Goal: Task Accomplishment & Management: Manage account settings

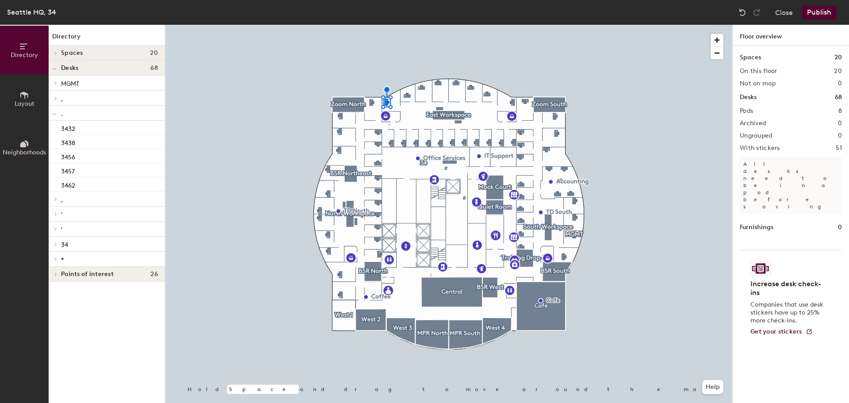
click at [328, 25] on div at bounding box center [448, 25] width 567 height 0
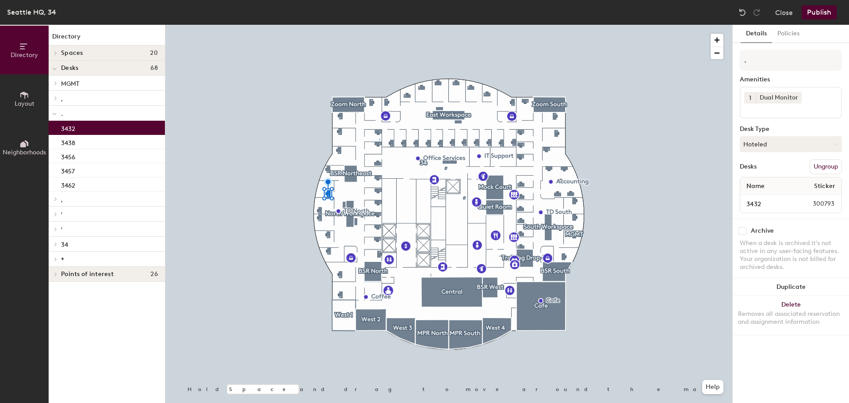
click at [822, 165] on button "Ungroup" at bounding box center [825, 166] width 32 height 15
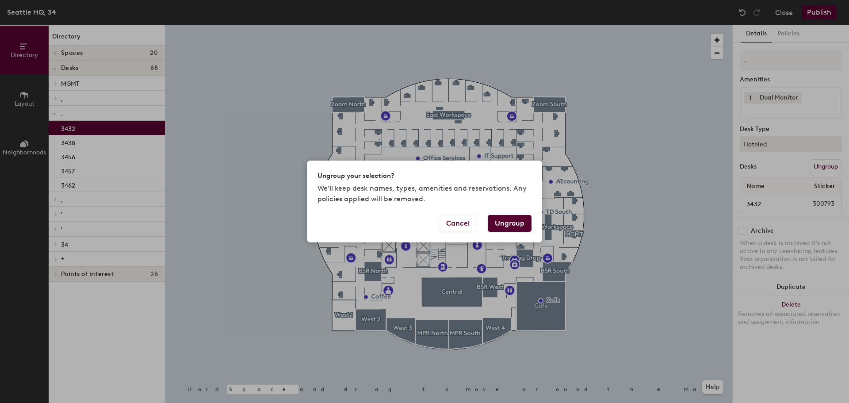
click at [515, 220] on button "Ungroup" at bounding box center [510, 223] width 44 height 17
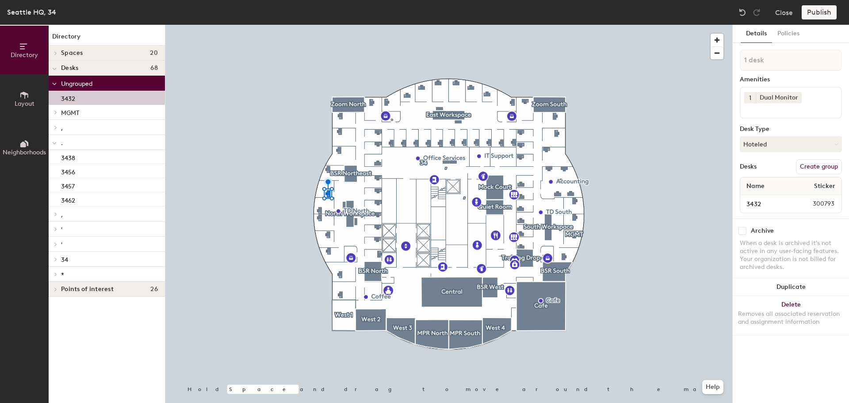
click at [319, 25] on div at bounding box center [448, 25] width 567 height 0
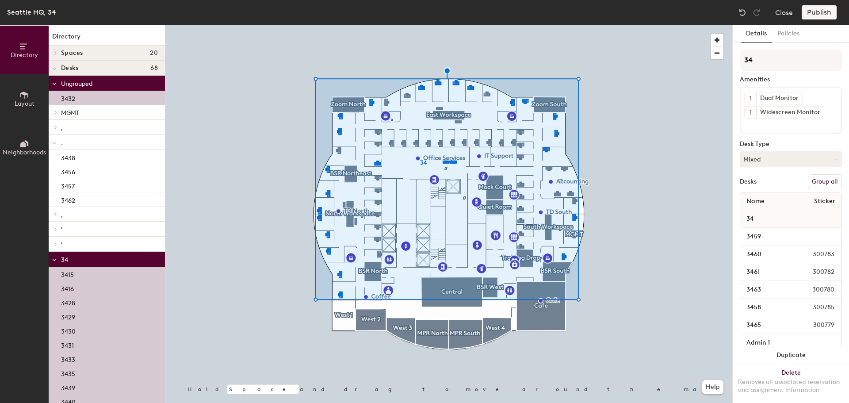
click at [820, 181] on button "Group all" at bounding box center [825, 181] width 34 height 15
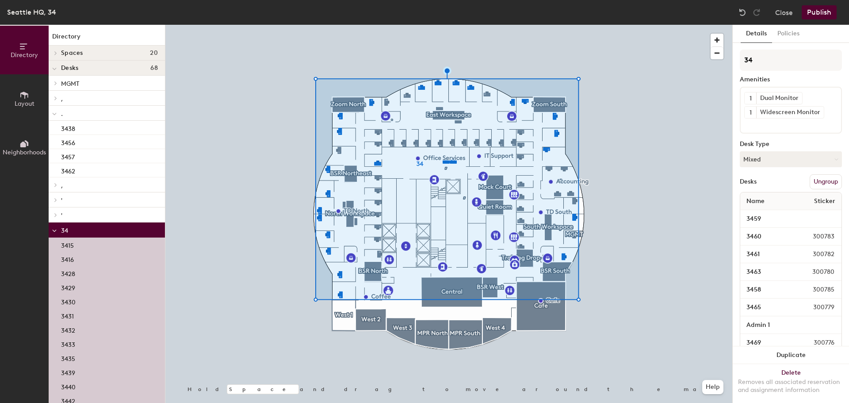
click at [818, 10] on button "Publish" at bounding box center [818, 12] width 35 height 14
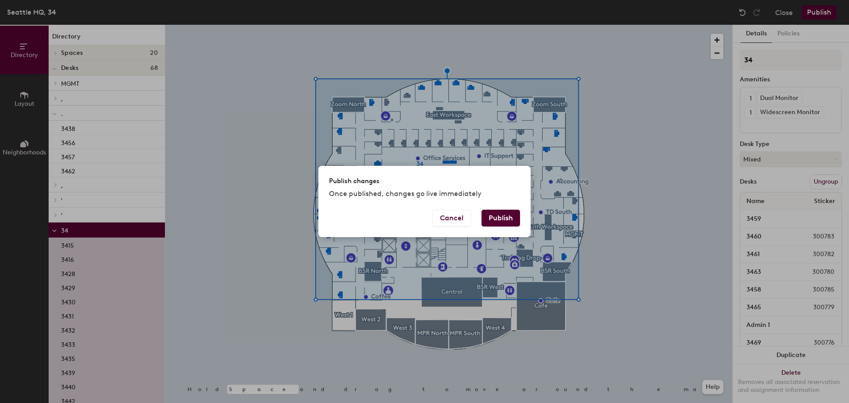
click at [504, 208] on div "Publish changes Once published, changes go live immediately" at bounding box center [424, 188] width 212 height 44
click at [504, 219] on button "Publish" at bounding box center [500, 218] width 38 height 17
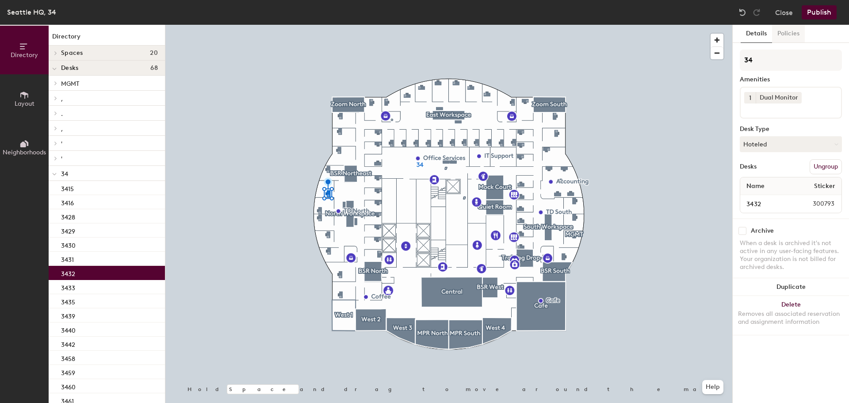
click at [787, 31] on button "Policies" at bounding box center [788, 34] width 33 height 18
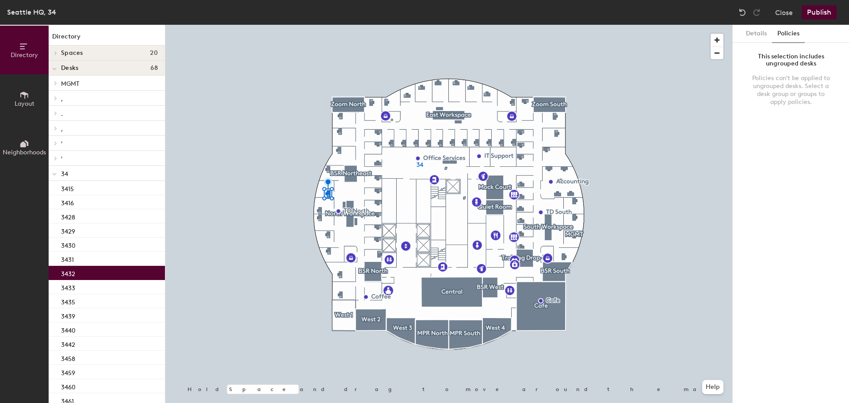
click at [73, 172] on p "34" at bounding box center [109, 173] width 97 height 11
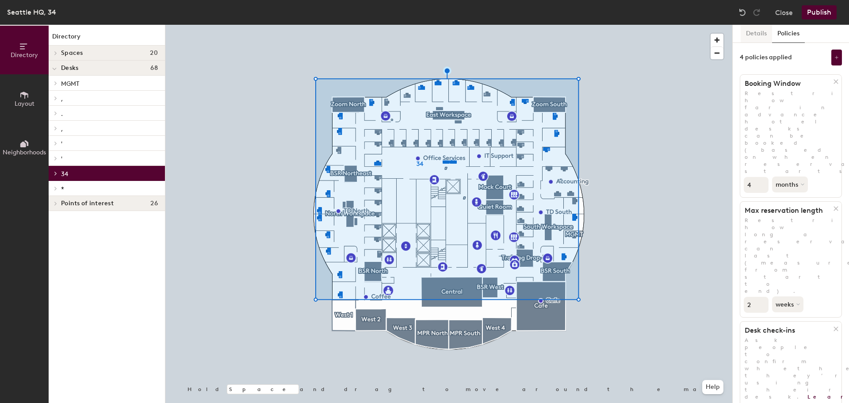
click at [761, 35] on button "Details" at bounding box center [755, 34] width 31 height 18
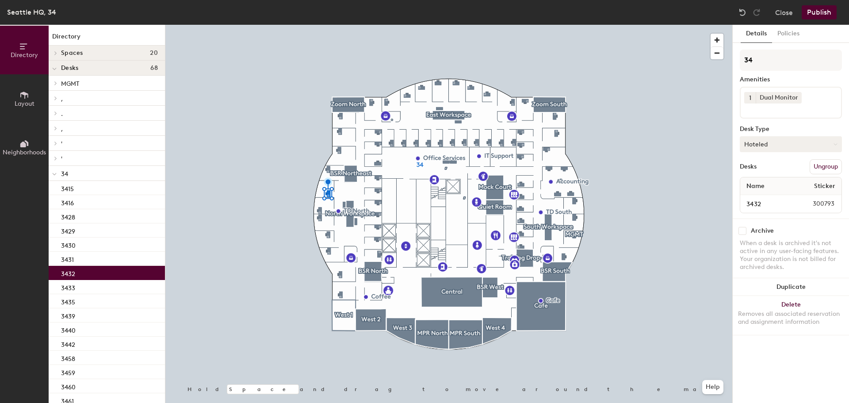
click at [766, 146] on button "Hoteled" at bounding box center [791, 144] width 102 height 16
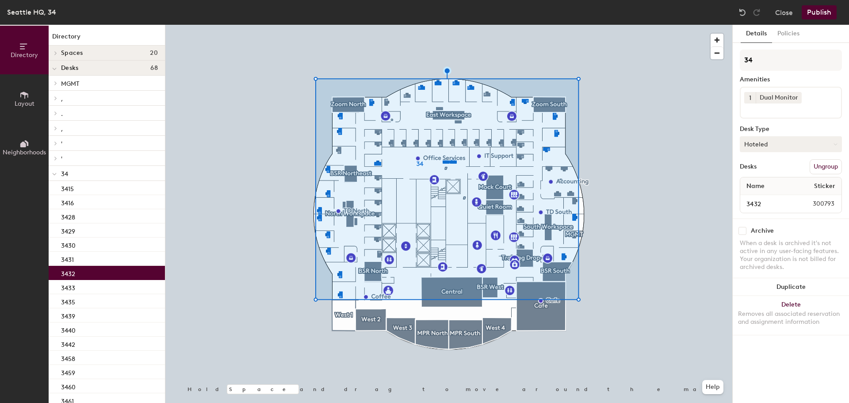
click at [772, 143] on button "Hoteled" at bounding box center [791, 144] width 102 height 16
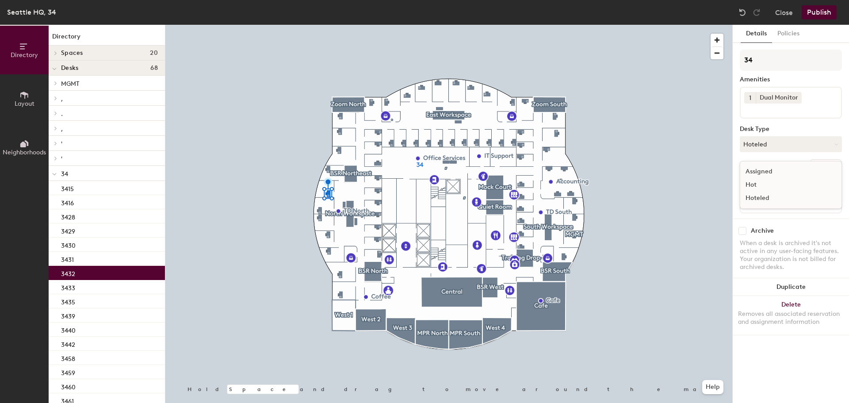
click at [773, 171] on div "Assigned" at bounding box center [784, 171] width 88 height 13
click at [818, 15] on button "Publish" at bounding box center [818, 12] width 35 height 14
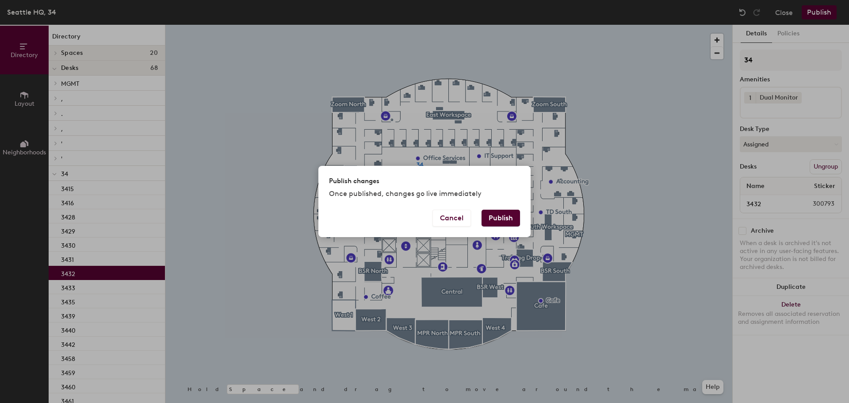
click at [500, 219] on button "Publish" at bounding box center [500, 218] width 38 height 17
